Goal: Transaction & Acquisition: Purchase product/service

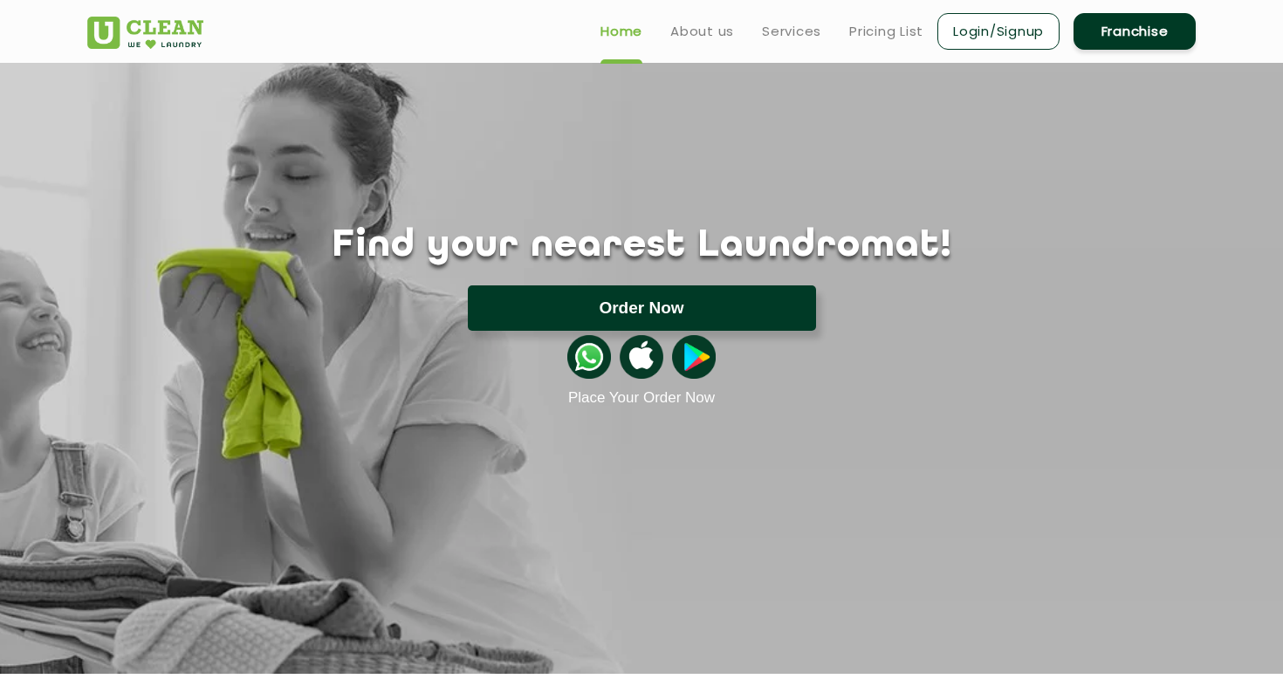
click at [615, 315] on button "Order Now" at bounding box center [642, 307] width 348 height 45
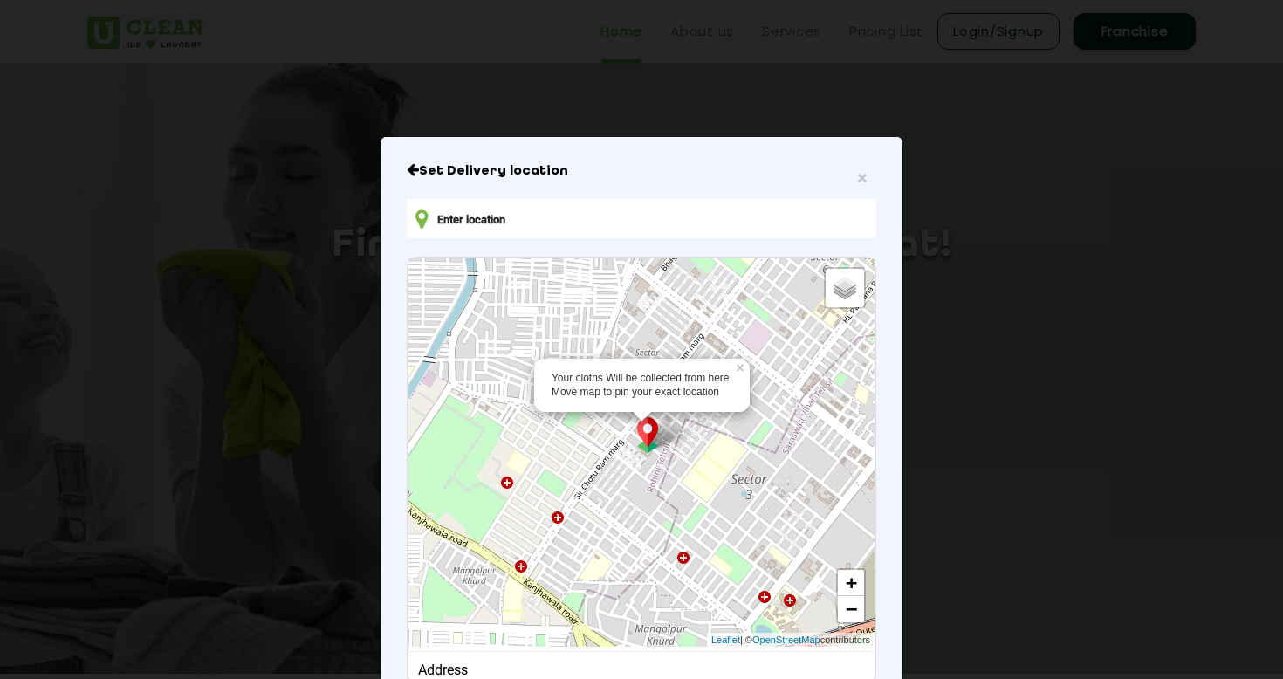
click at [649, 427] on img at bounding box center [647, 435] width 33 height 36
click at [788, 214] on input "text" at bounding box center [642, 218] width 470 height 39
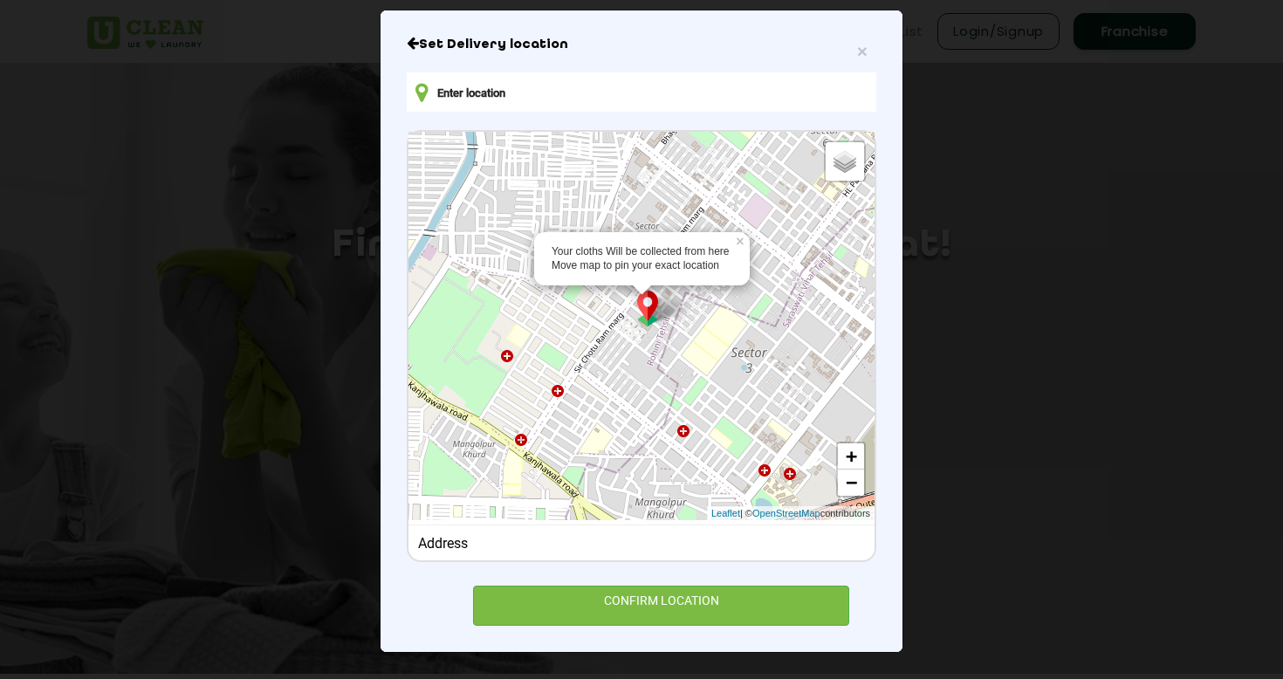
scroll to position [126, 0]
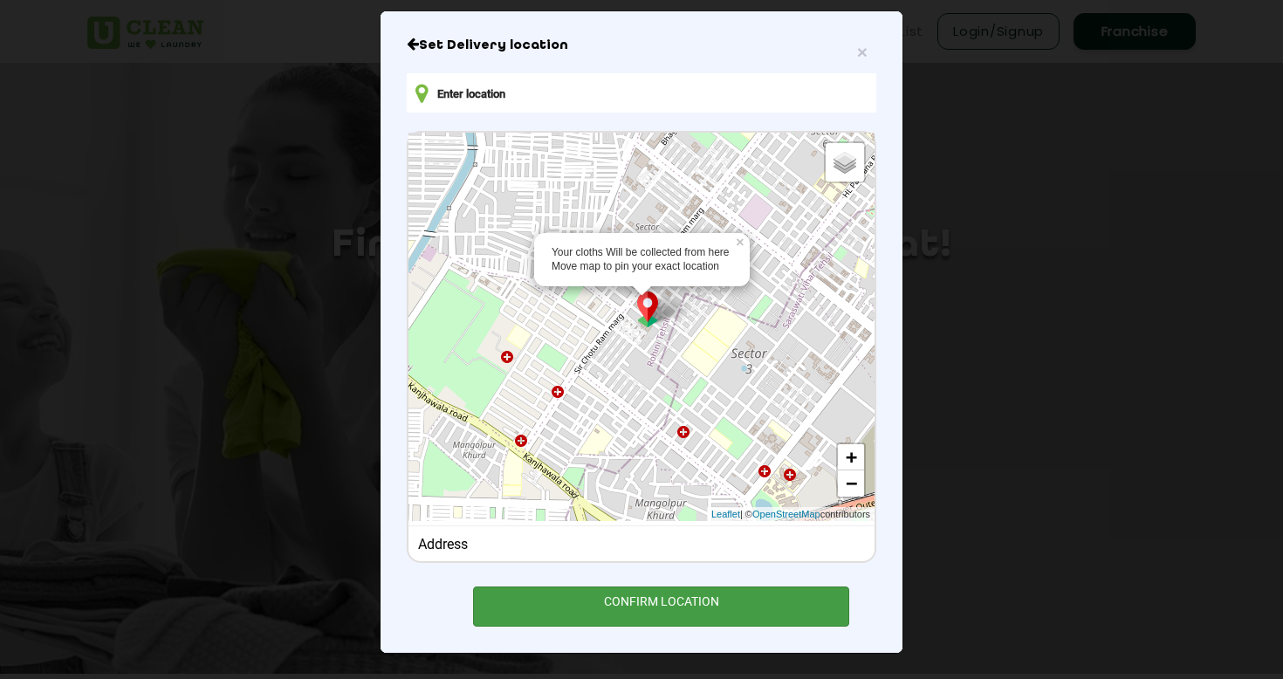
click at [679, 602] on div "CONFIRM LOCATION" at bounding box center [661, 606] width 376 height 39
click at [640, 602] on div "CONFIRM LOCATION" at bounding box center [661, 606] width 376 height 39
click at [642, 608] on div "CONFIRM LOCATION" at bounding box center [661, 606] width 376 height 39
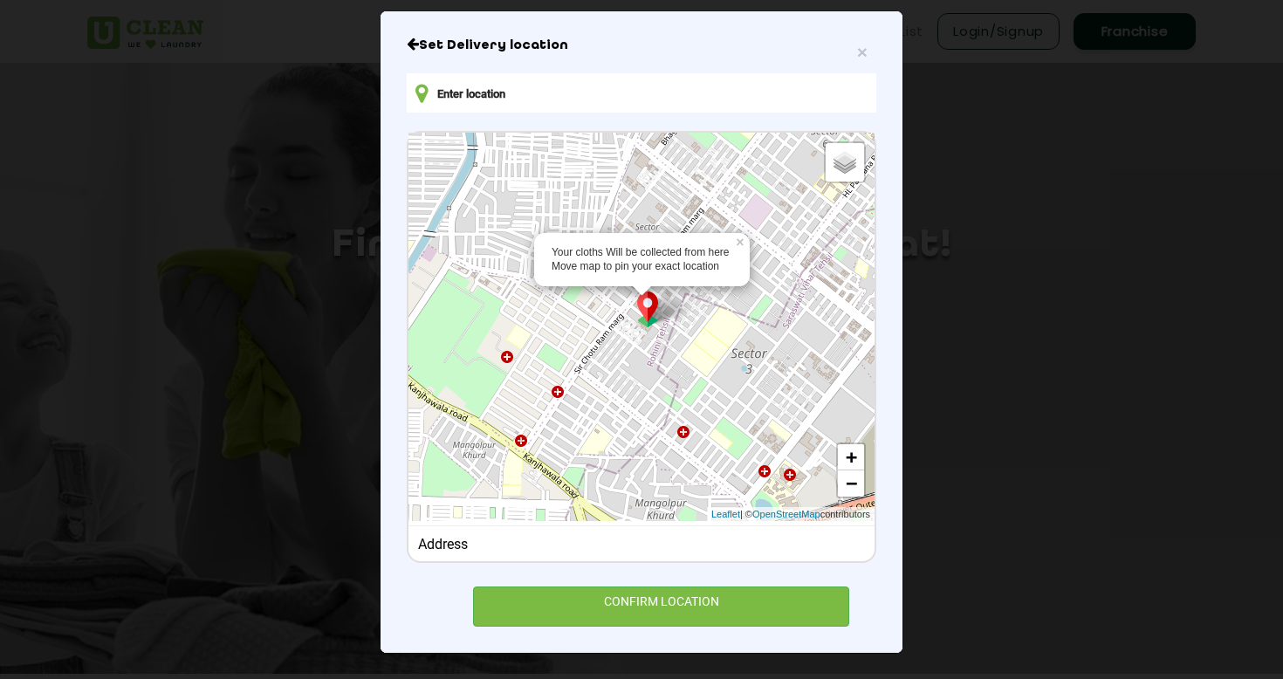
click at [652, 324] on img at bounding box center [647, 310] width 33 height 36
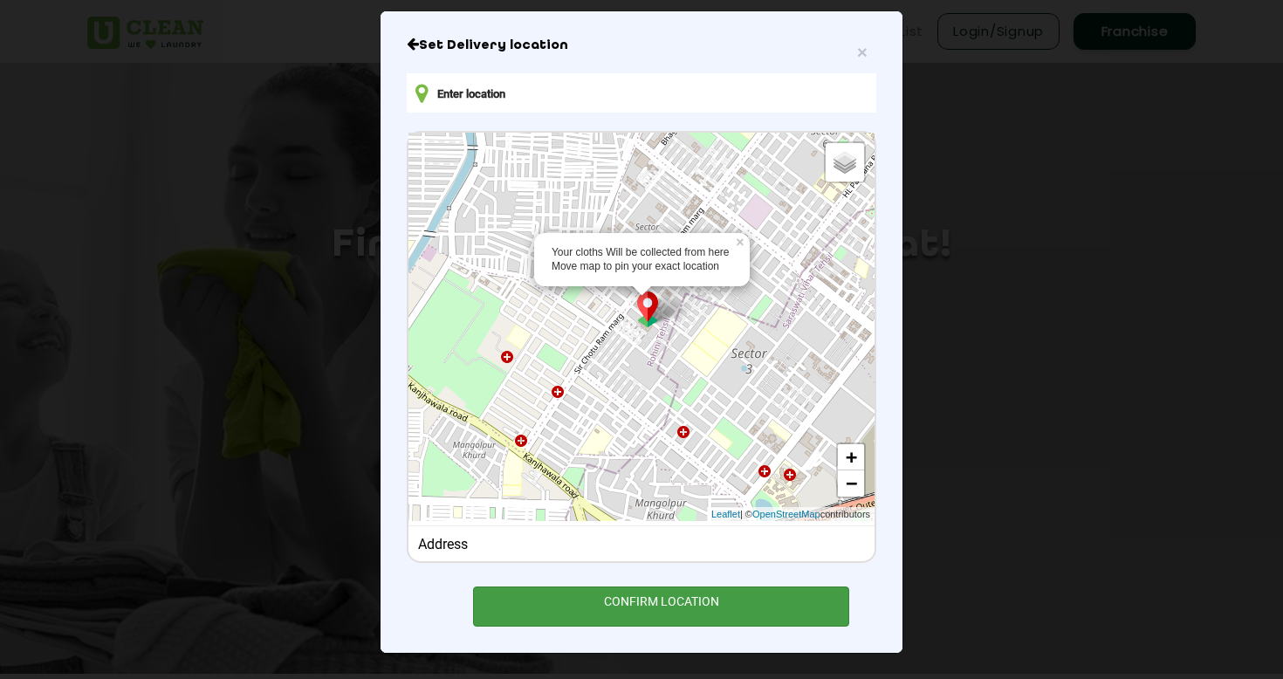
click at [639, 601] on div "CONFIRM LOCATION" at bounding box center [661, 606] width 376 height 39
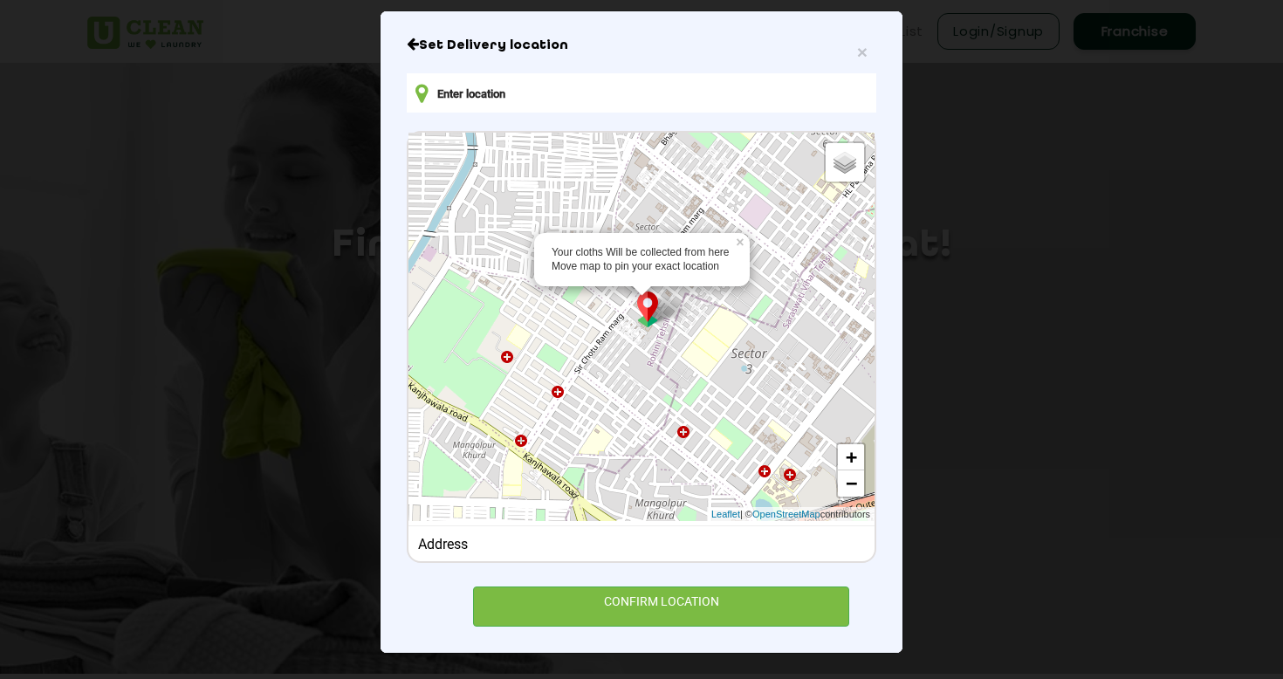
click at [639, 545] on div "Address" at bounding box center [642, 544] width 448 height 17
click at [733, 95] on input "text" at bounding box center [642, 92] width 470 height 39
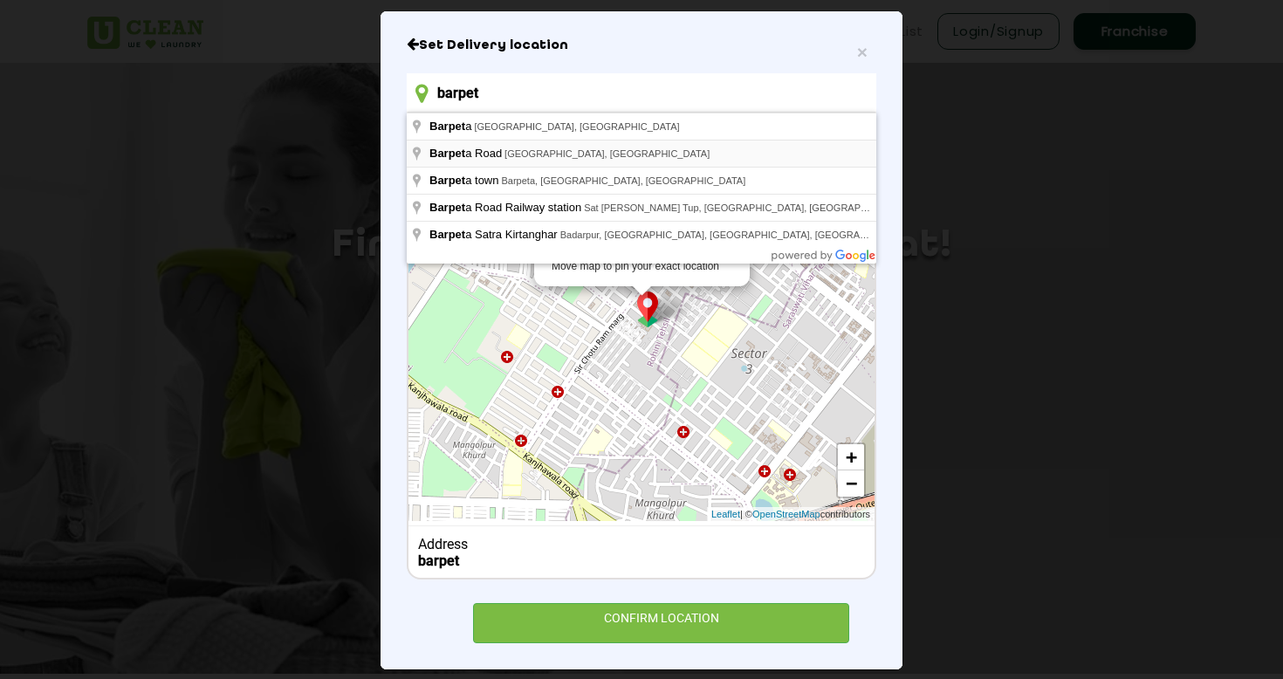
type input "[GEOGRAPHIC_DATA], [GEOGRAPHIC_DATA]"
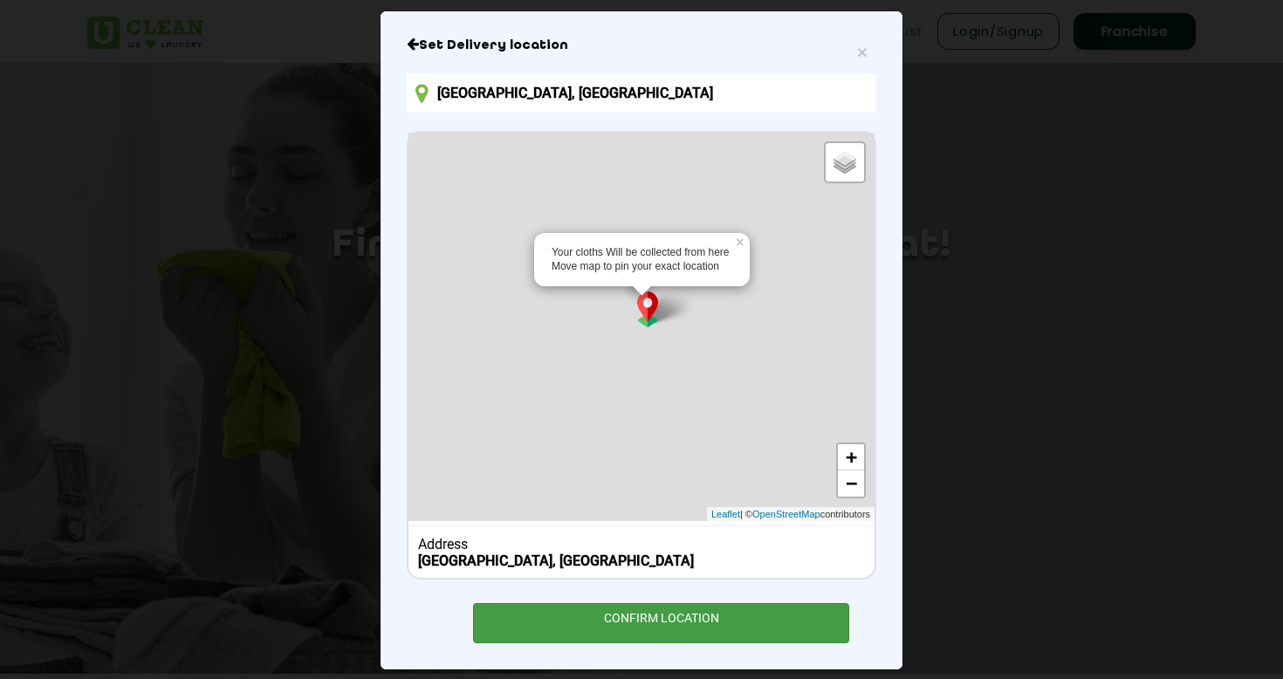
click at [614, 620] on div "CONFIRM LOCATION" at bounding box center [661, 622] width 376 height 39
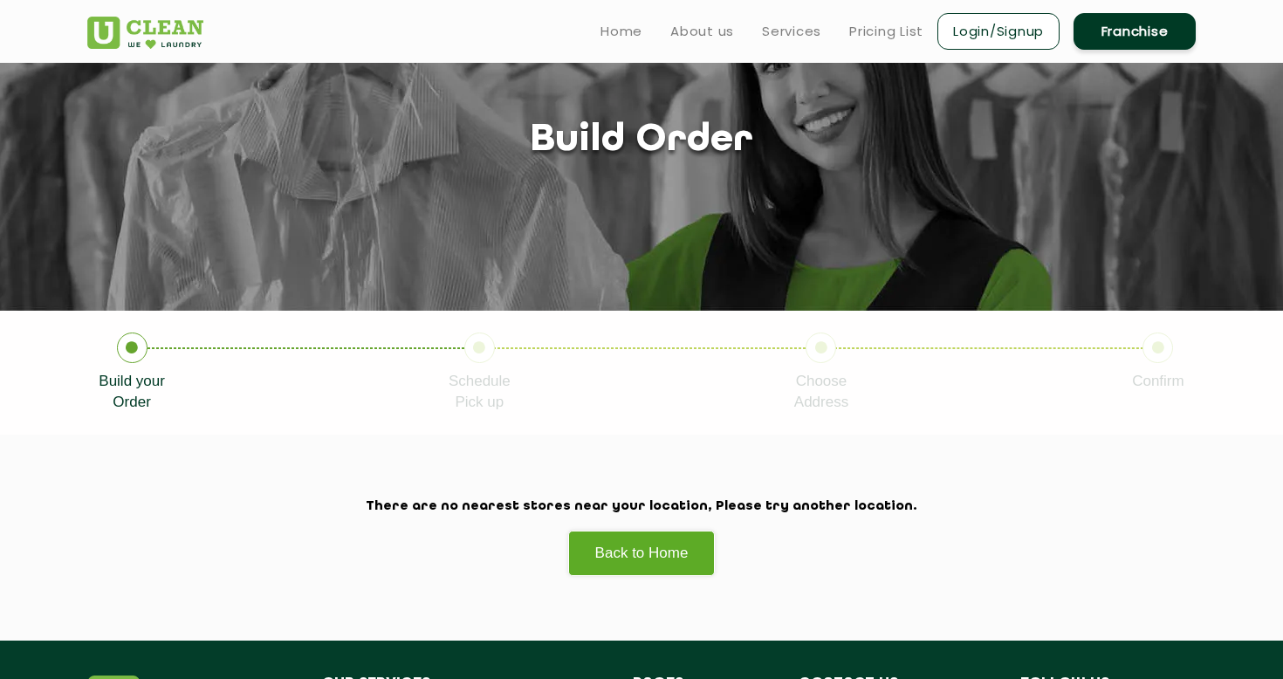
scroll to position [79, 0]
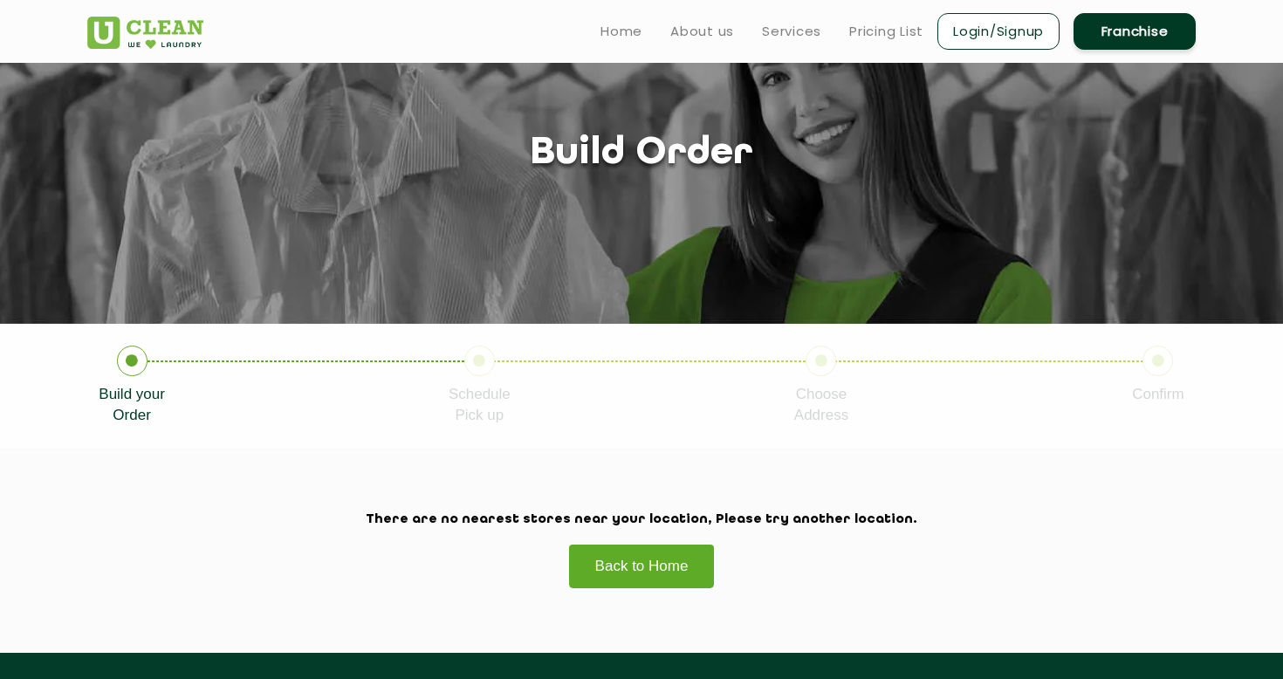
click at [604, 561] on link "Back to Home" at bounding box center [642, 566] width 148 height 45
